Goal: Check status: Check status

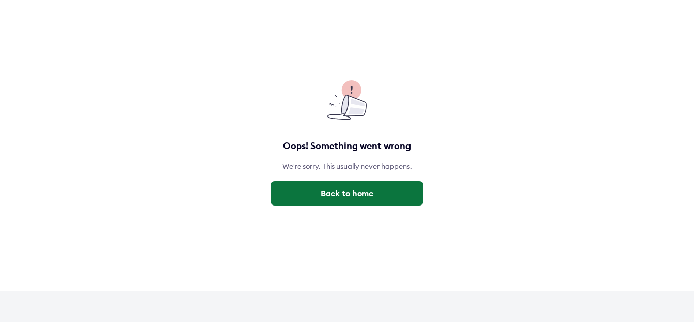
click at [362, 193] on button "Back to home" at bounding box center [347, 193] width 153 height 24
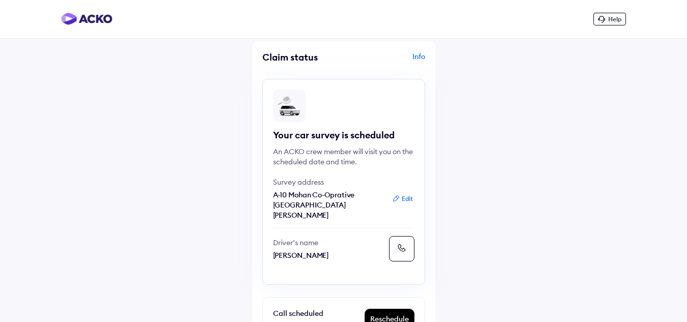
click at [417, 54] on div "Info" at bounding box center [385, 60] width 79 height 19
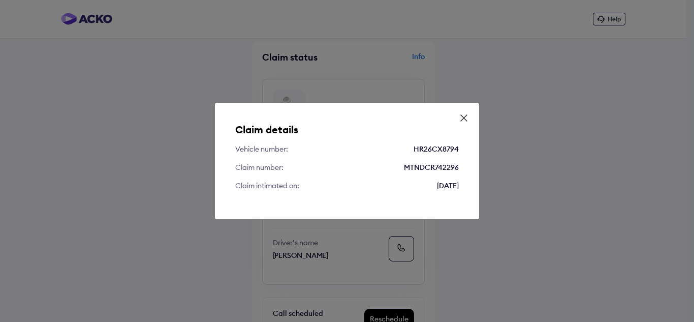
click at [462, 116] on icon at bounding box center [464, 118] width 6 height 6
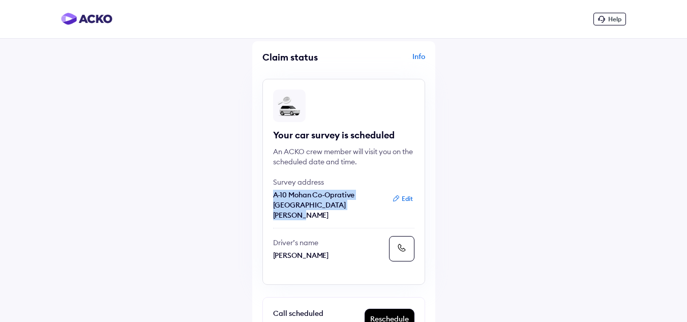
drag, startPoint x: 362, startPoint y: 206, endPoint x: 270, endPoint y: 193, distance: 93.5
click at [270, 193] on div "Your car survey is scheduled An ACKO crew member will visit you on the schedule…" at bounding box center [343, 182] width 163 height 206
copy p "A-10 Mohan Co-Oprative Mathura Road Sarita Vihar"
